Goal: Find specific page/section: Find specific page/section

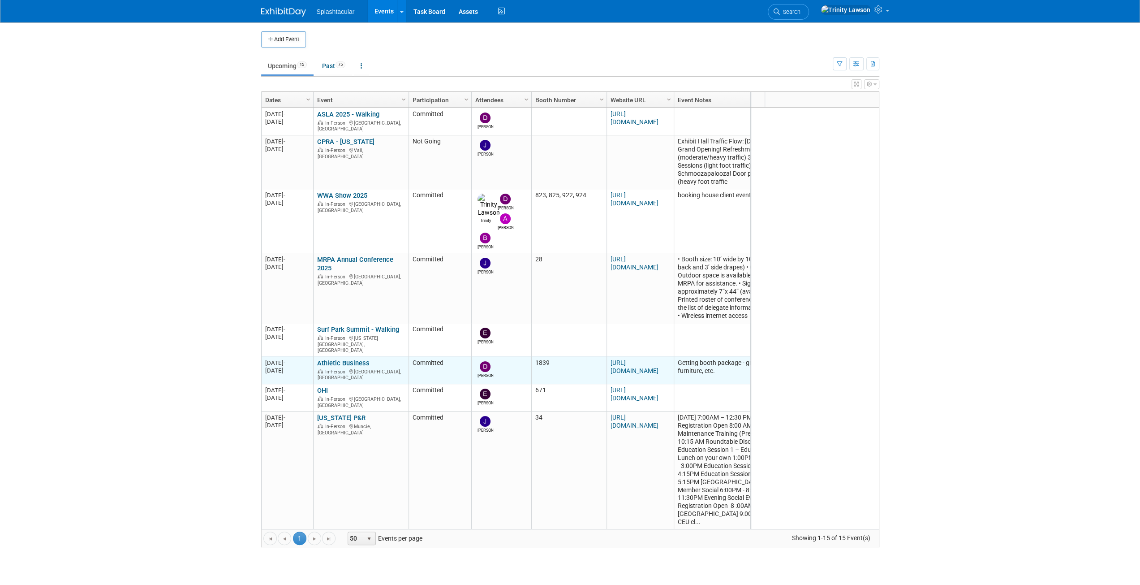
click at [354, 359] on link "Athletic Business" at bounding box center [343, 363] width 52 height 8
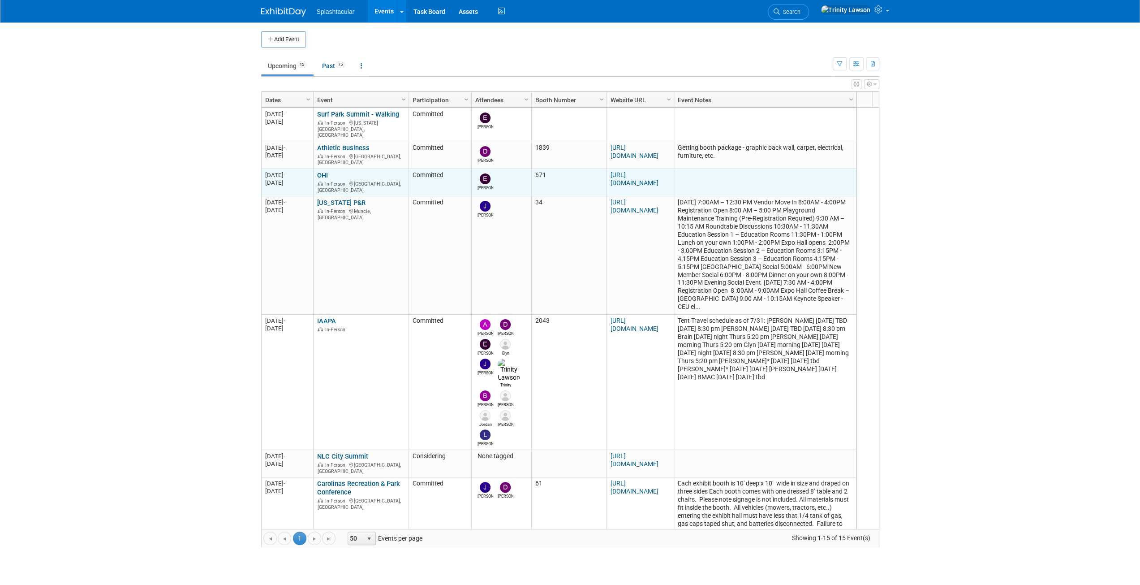
scroll to position [269, 0]
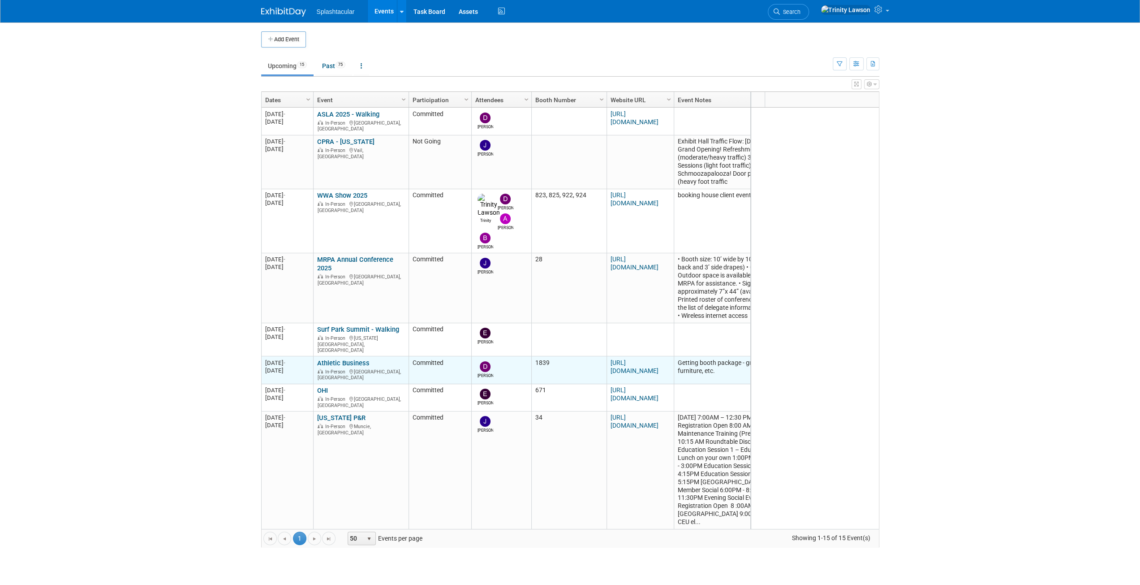
click at [341, 359] on link "Athletic Business" at bounding box center [343, 363] width 52 height 8
